Goal: Transaction & Acquisition: Purchase product/service

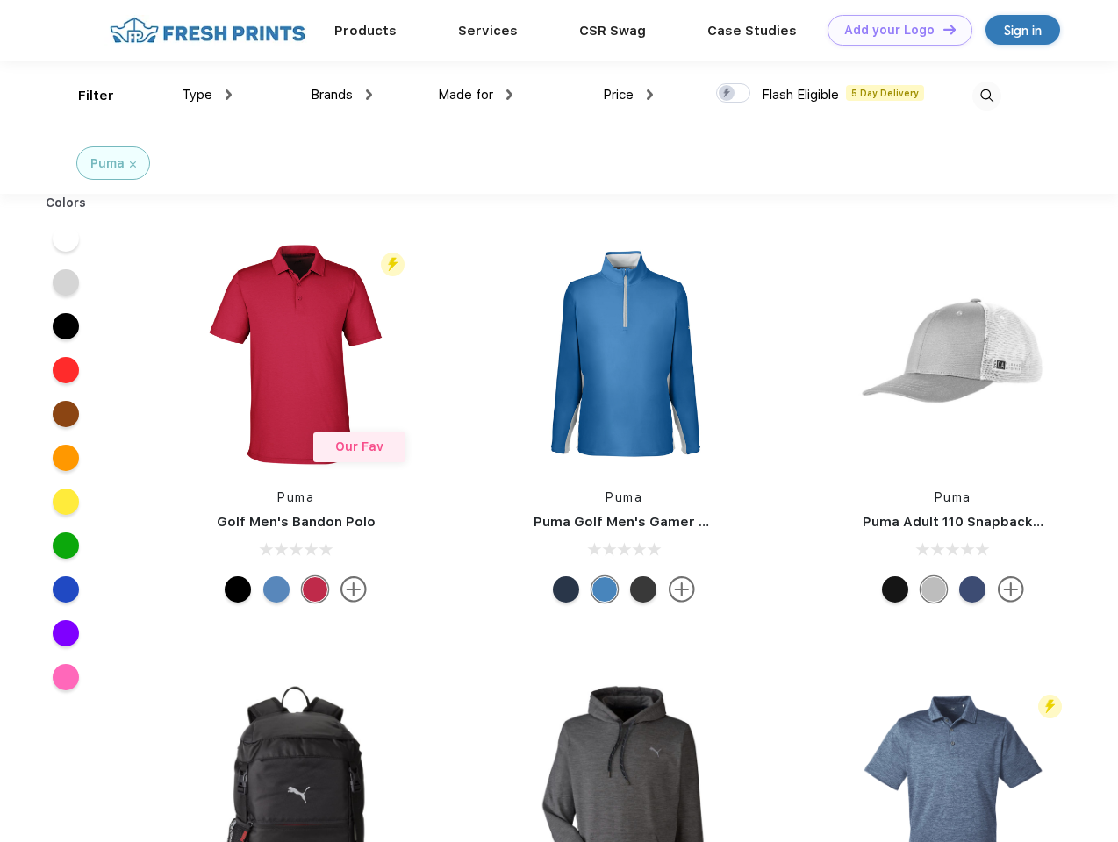
click at [893, 30] on link "Add your Logo Design Tool" at bounding box center [899, 30] width 145 height 31
click at [0, 0] on div "Design Tool" at bounding box center [0, 0] width 0 height 0
click at [941, 29] on link "Add your Logo Design Tool" at bounding box center [899, 30] width 145 height 31
click at [84, 96] on div "Filter" at bounding box center [96, 96] width 36 height 20
click at [207, 95] on span "Type" at bounding box center [197, 95] width 31 height 16
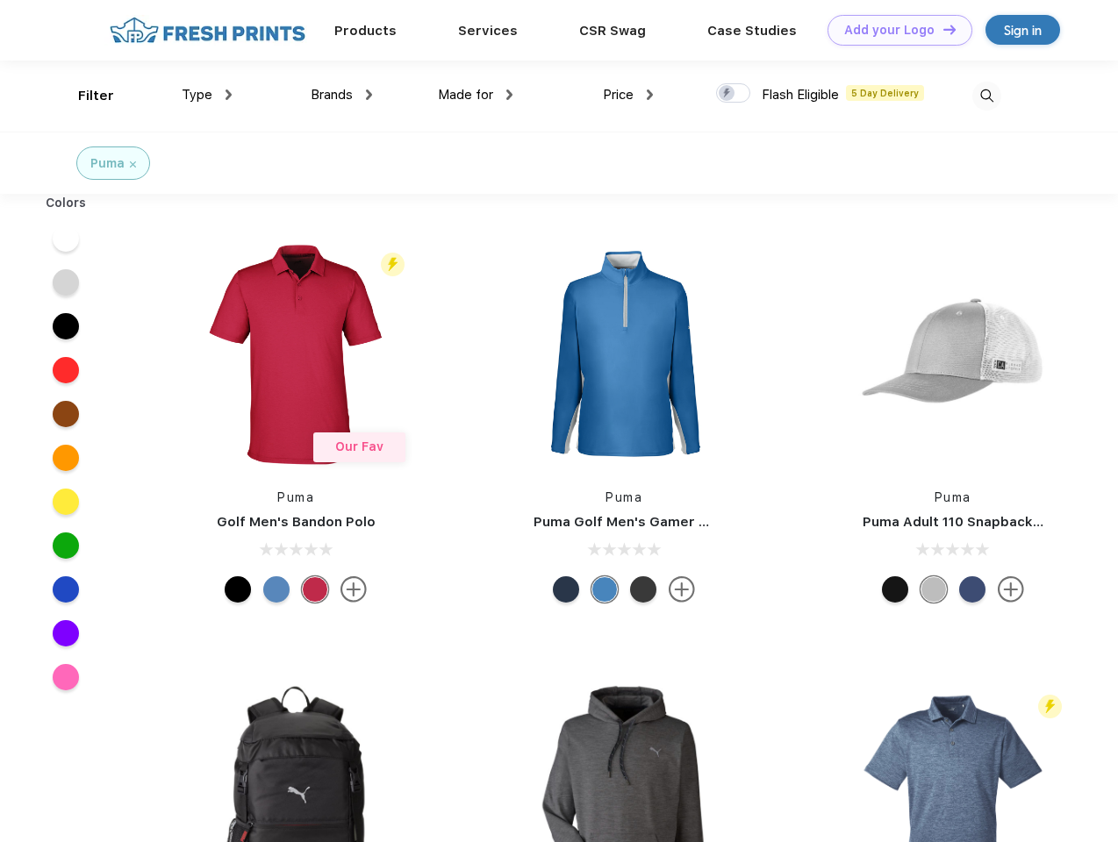
click at [341, 95] on span "Brands" at bounding box center [332, 95] width 42 height 16
click at [475, 95] on span "Made for" at bounding box center [465, 95] width 55 height 16
click at [628, 95] on span "Price" at bounding box center [618, 95] width 31 height 16
click at [733, 94] on div at bounding box center [733, 92] width 34 height 19
click at [727, 94] on input "checkbox" at bounding box center [721, 87] width 11 height 11
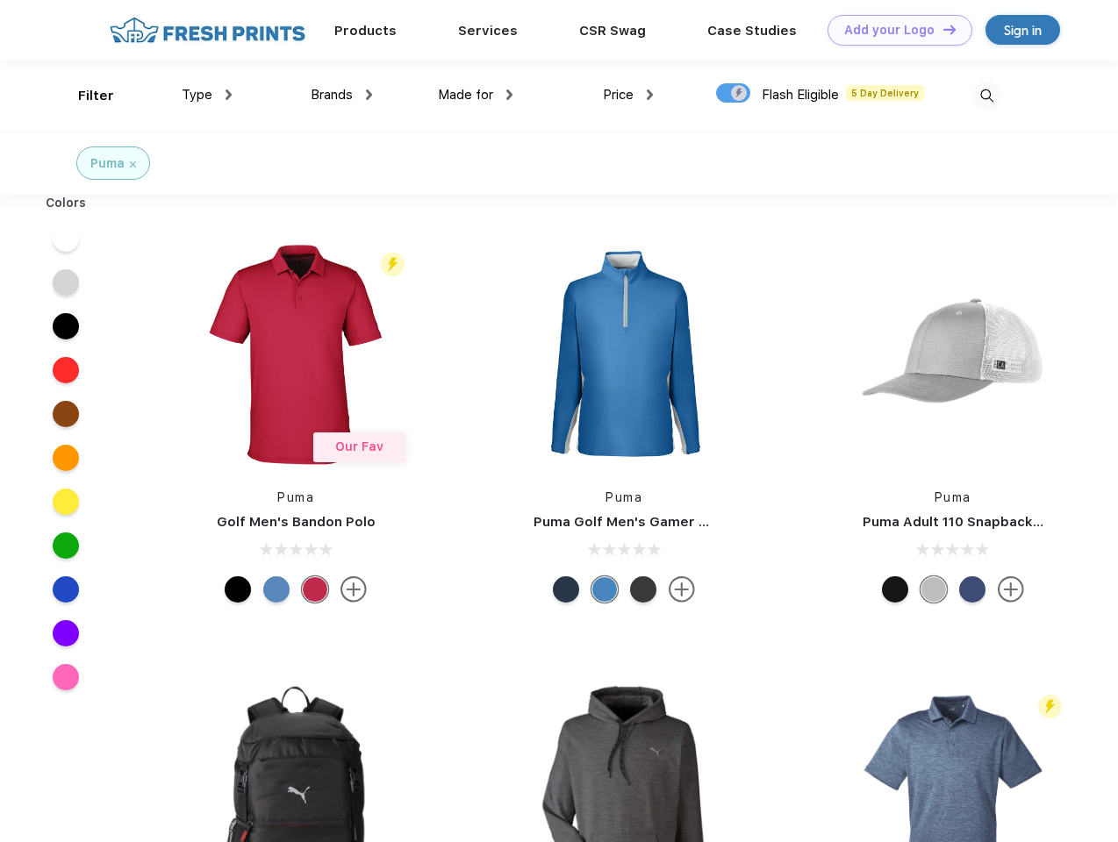
click at [986, 96] on img at bounding box center [986, 96] width 29 height 29
